Goal: Task Accomplishment & Management: Understand process/instructions

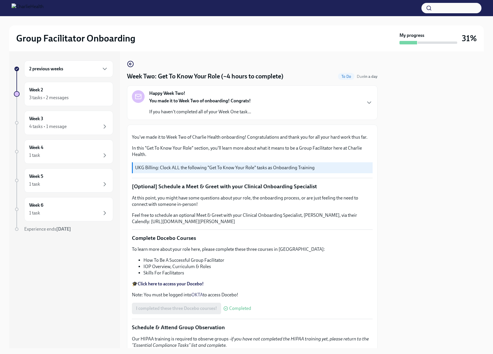
scroll to position [415, 0]
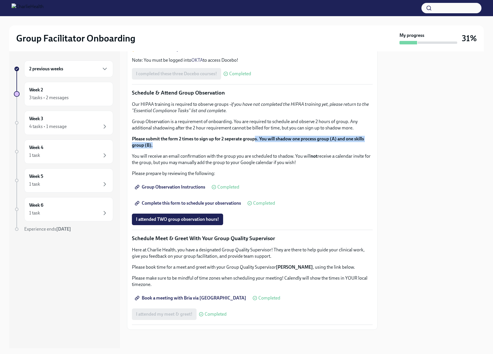
drag, startPoint x: 257, startPoint y: 137, endPoint x: 209, endPoint y: 146, distance: 48.4
click at [209, 146] on p "Please submit the form 2 times to sign up for 2 seperate groups. You will shado…" at bounding box center [252, 142] width 241 height 13
click at [250, 219] on div "I attended TWO group observation hours!" at bounding box center [252, 220] width 241 height 12
click at [188, 219] on span "I attended TWO group observation hours!" at bounding box center [177, 220] width 83 height 6
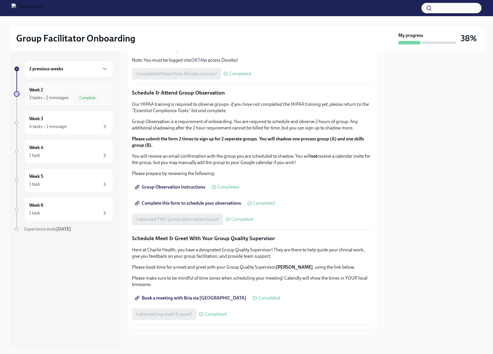
click at [52, 91] on div "Week 2 3 tasks • 2 messages Complete" at bounding box center [68, 94] width 79 height 14
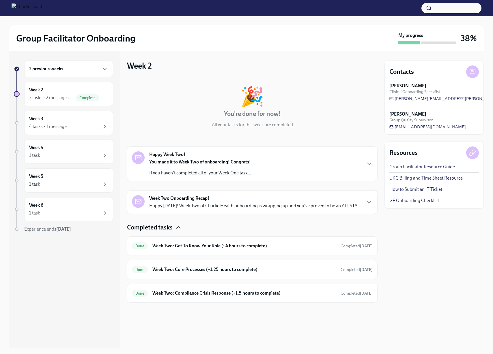
click at [177, 228] on icon "button" at bounding box center [178, 228] width 3 height 2
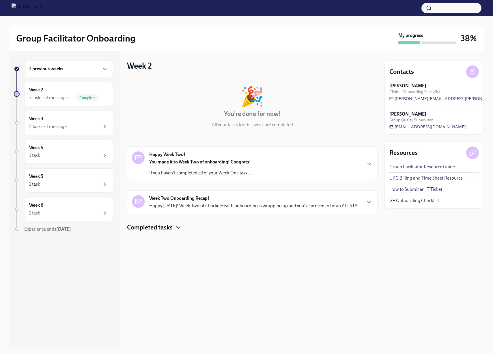
click at [177, 228] on icon "button" at bounding box center [178, 227] width 7 height 7
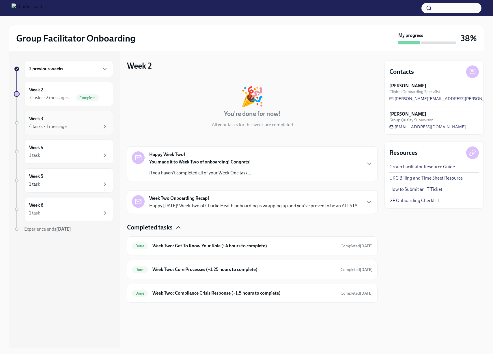
click at [63, 121] on div "Week 3 4 tasks • 1 message" at bounding box center [68, 123] width 79 height 14
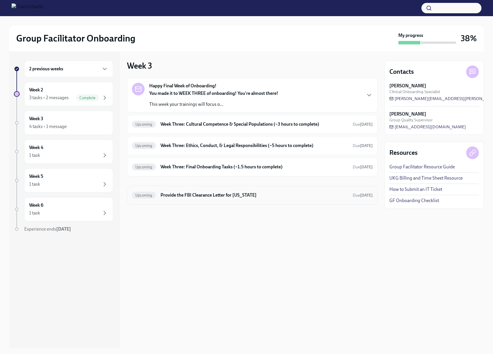
click at [214, 193] on h6 "Provide the FBI Clearance Letter for [US_STATE]" at bounding box center [254, 195] width 188 height 6
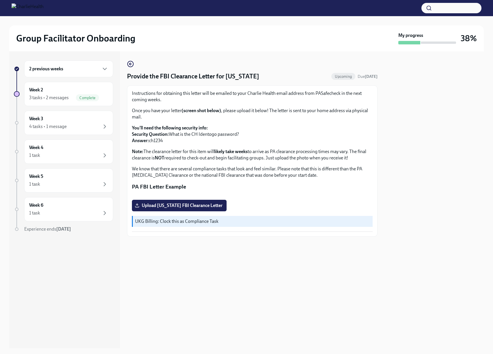
drag, startPoint x: 131, startPoint y: 76, endPoint x: 290, endPoint y: 77, distance: 158.7
click at [290, 77] on div "Provide the FBI Clearance Letter for [US_STATE] Upcoming Due [DATE]" at bounding box center [252, 76] width 250 height 9
drag, startPoint x: 290, startPoint y: 77, endPoint x: 265, endPoint y: 78, distance: 24.8
click at [290, 77] on div "Provide the FBI Clearance Letter for [US_STATE] Upcoming Due [DATE]" at bounding box center [252, 76] width 250 height 9
click at [12, 8] on img at bounding box center [28, 7] width 32 height 9
